Goal: Task Accomplishment & Management: Manage account settings

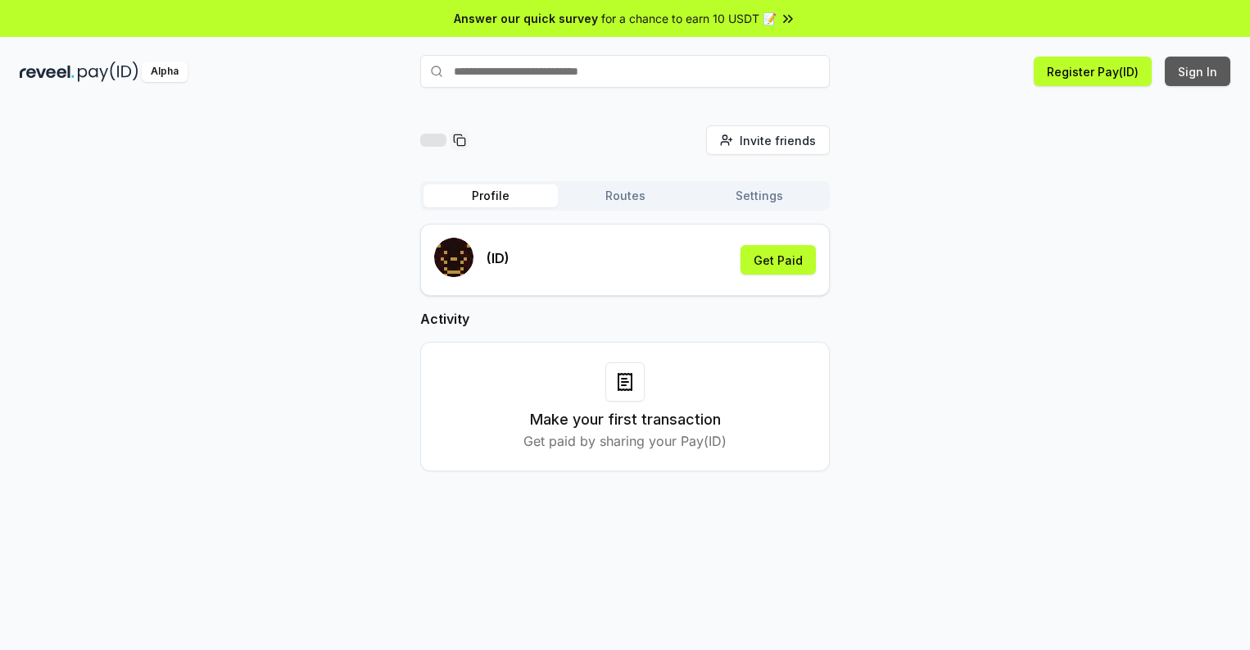
click at [1198, 71] on button "Sign In" at bounding box center [1198, 71] width 66 height 29
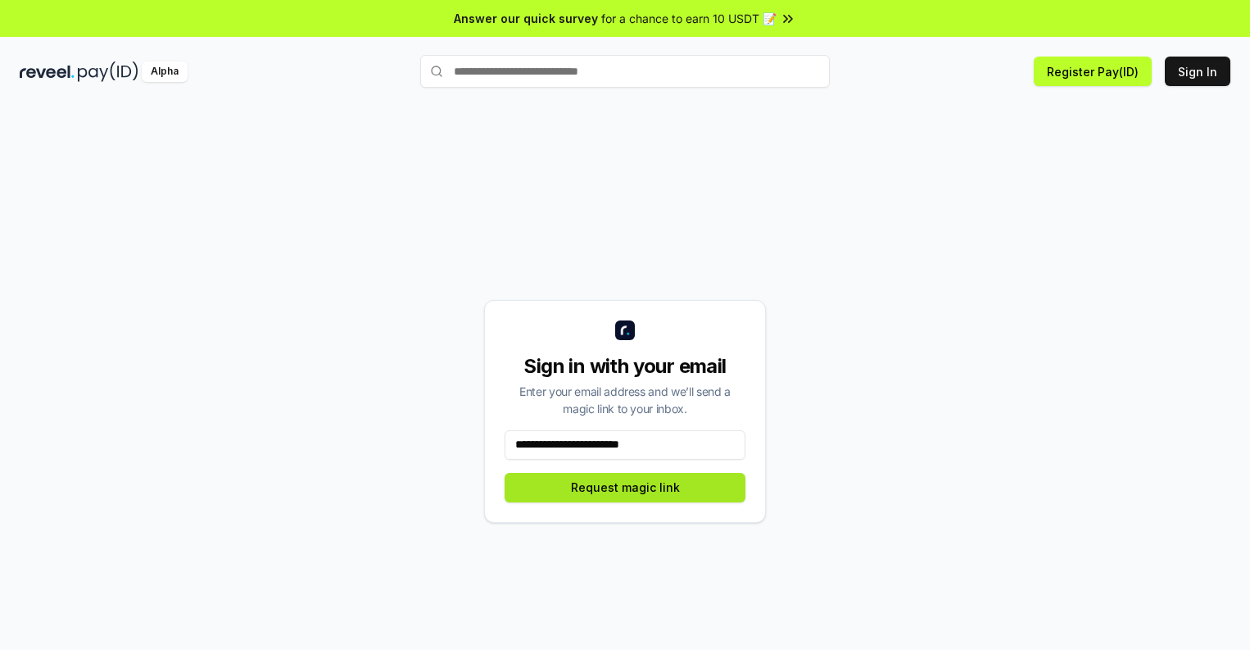
type input "**********"
click at [625, 487] on button "Request magic link" at bounding box center [625, 487] width 241 height 29
